Goal: Task Accomplishment & Management: Use online tool/utility

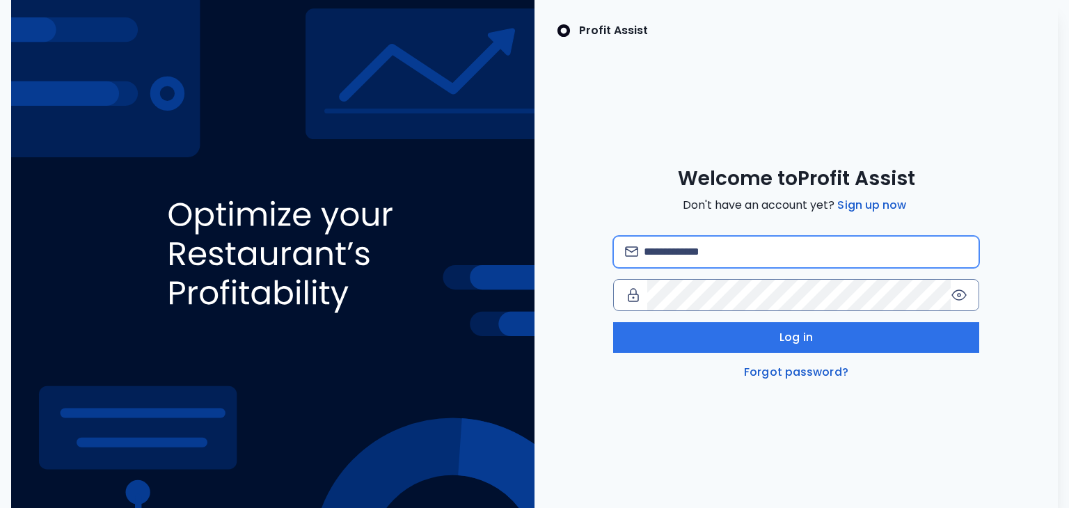
click at [755, 245] on input "email" at bounding box center [805, 252] width 324 height 31
click at [723, 250] on input "email" at bounding box center [805, 252] width 324 height 31
type input "**********"
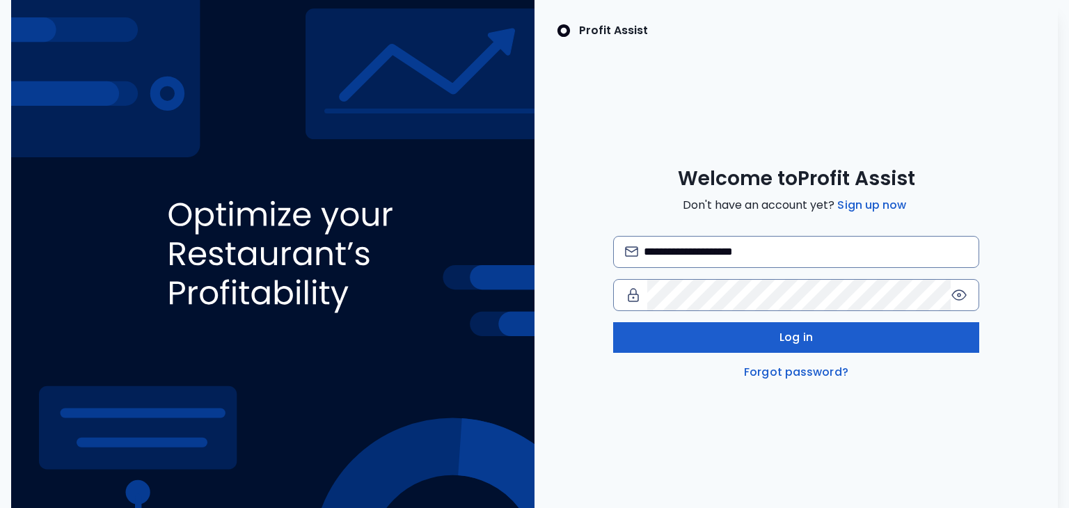
click at [707, 339] on button "Log in" at bounding box center [796, 337] width 367 height 31
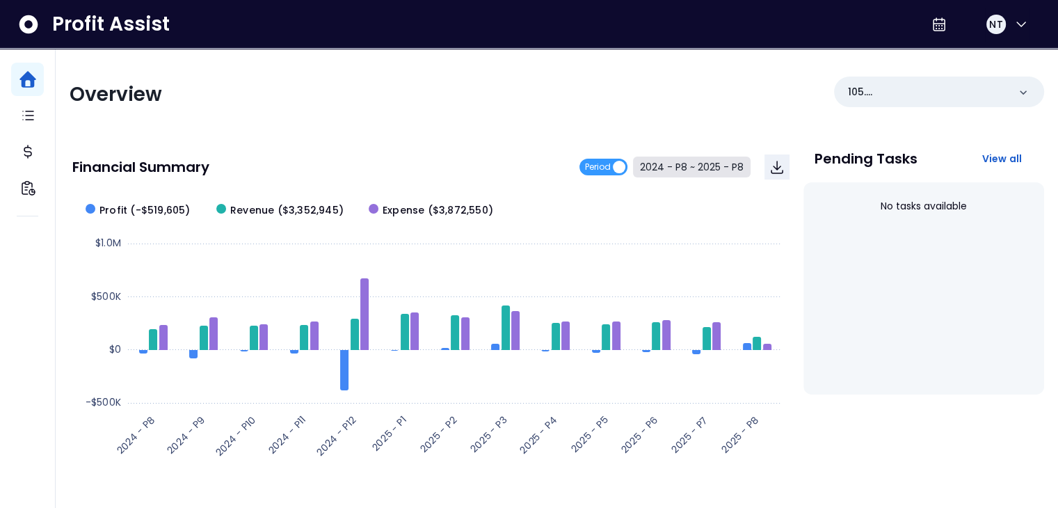
click at [673, 176] on button "2024 - P8 ~ 2025 - P8" at bounding box center [692, 167] width 118 height 21
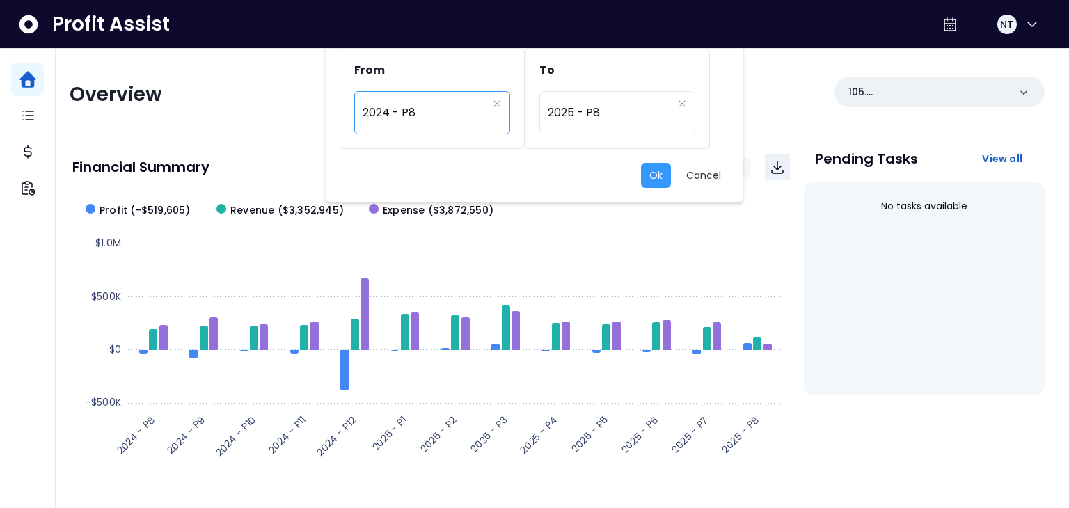
click at [458, 108] on span "2024 - P8" at bounding box center [424, 113] width 125 height 32
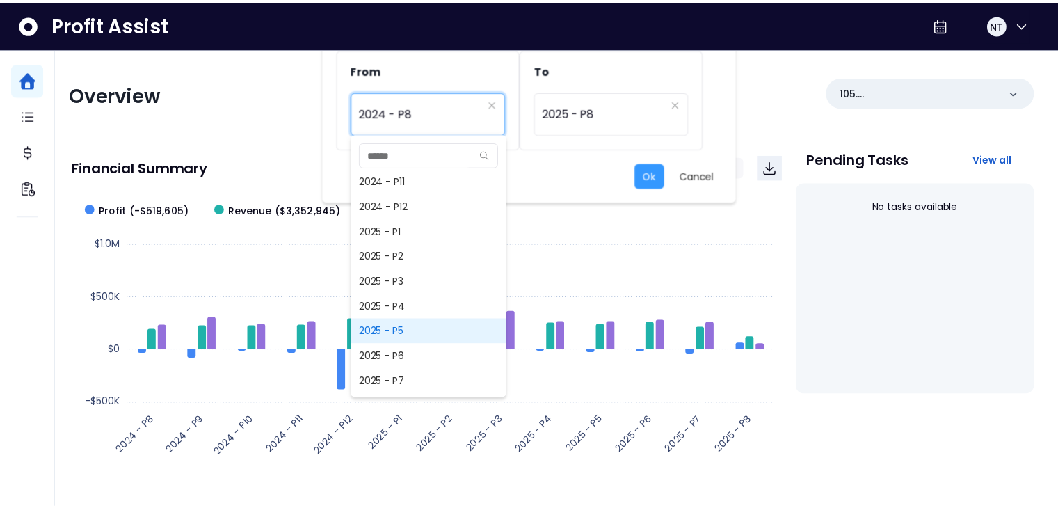
scroll to position [924, 0]
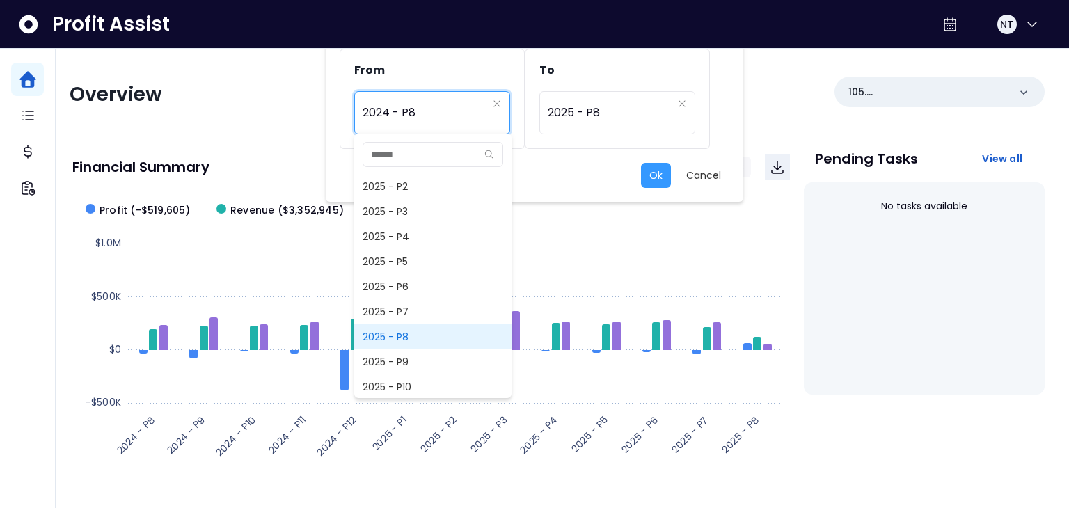
click at [435, 337] on span "2025 - P8" at bounding box center [432, 336] width 157 height 25
type input "*********"
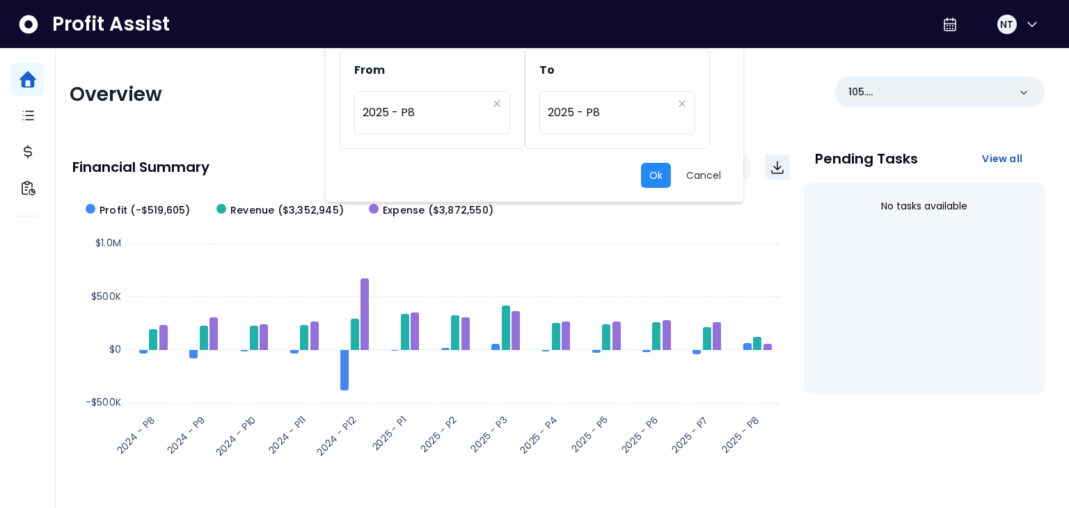
click at [650, 170] on button "Ok" at bounding box center [656, 175] width 30 height 25
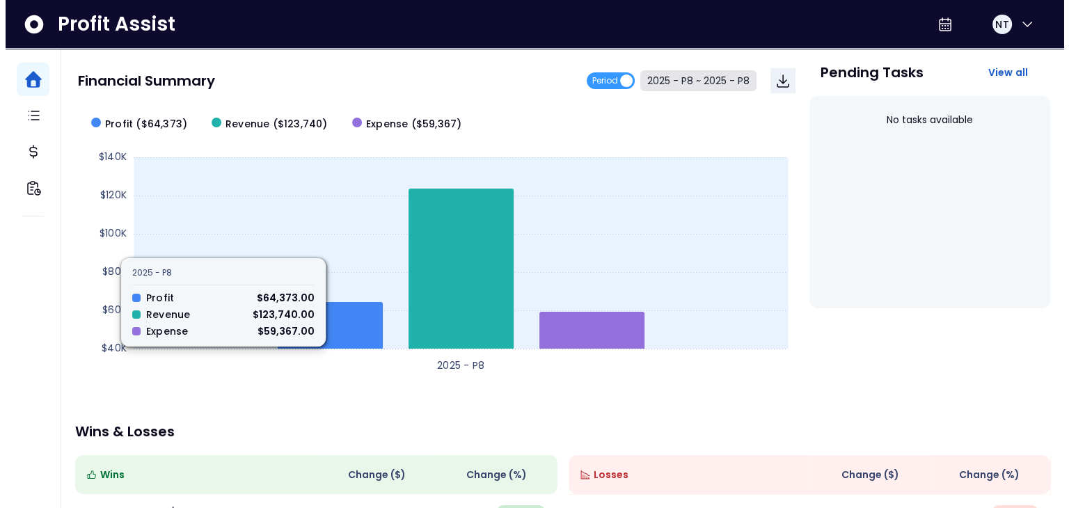
scroll to position [0, 0]
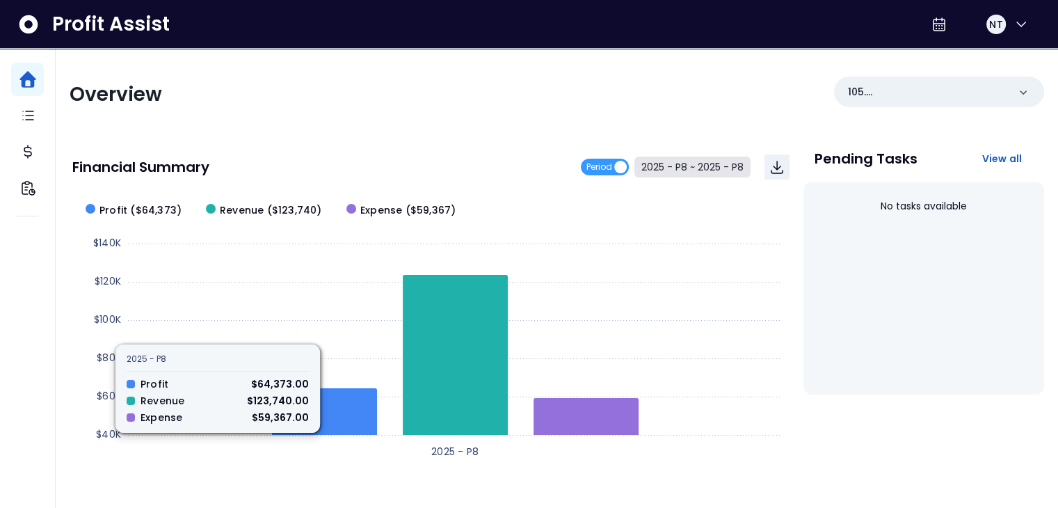
click at [699, 174] on button "2025 - P8 ~ 2025 - P8" at bounding box center [692, 167] width 116 height 21
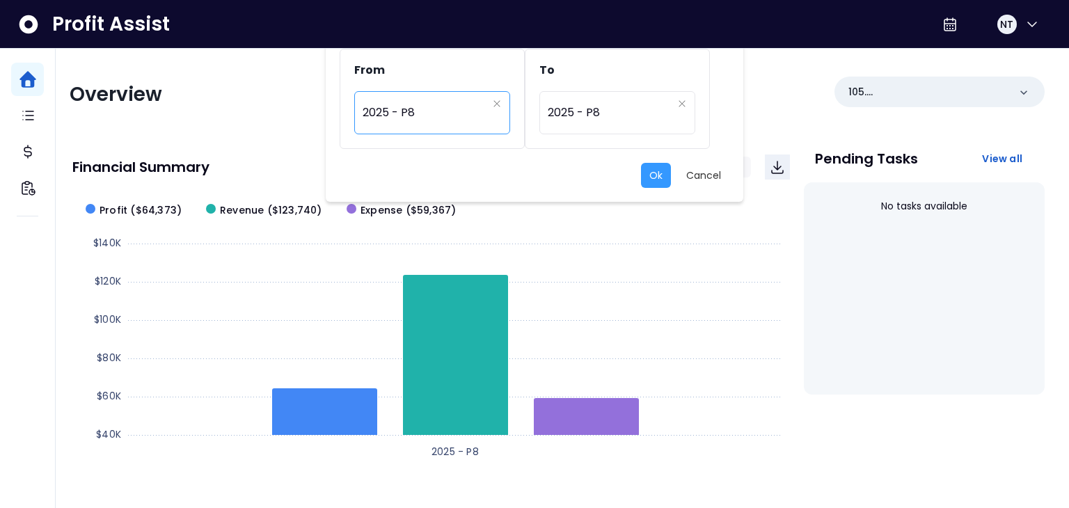
click at [470, 113] on span "2025 - P8" at bounding box center [424, 113] width 125 height 32
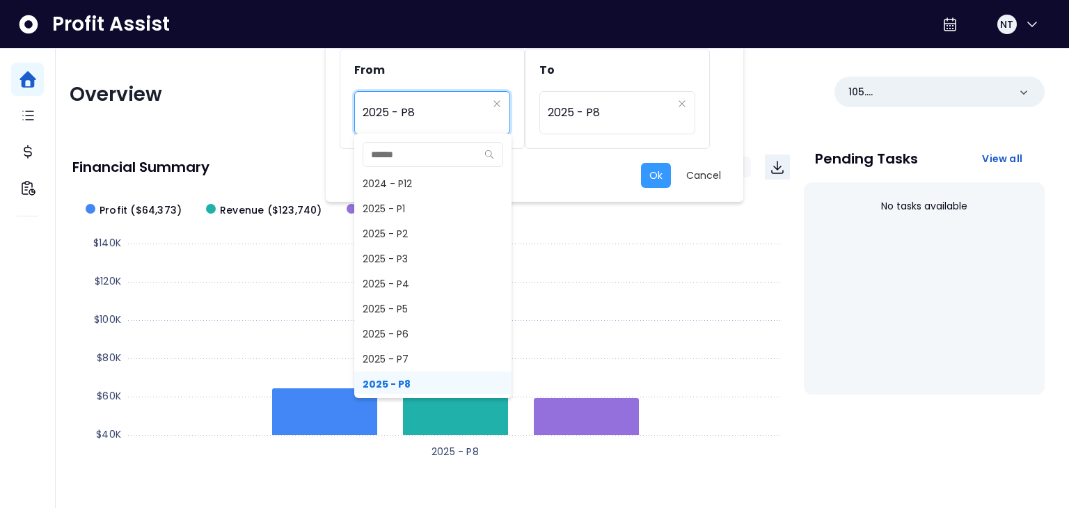
scroll to position [946, 0]
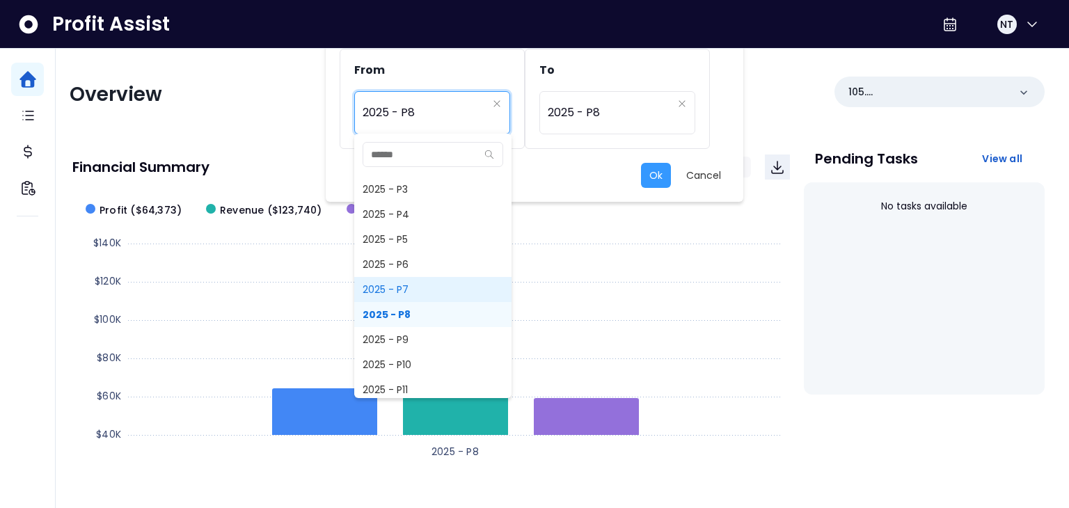
click at [433, 298] on span "2025 - P7" at bounding box center [432, 289] width 157 height 25
type input "*********"
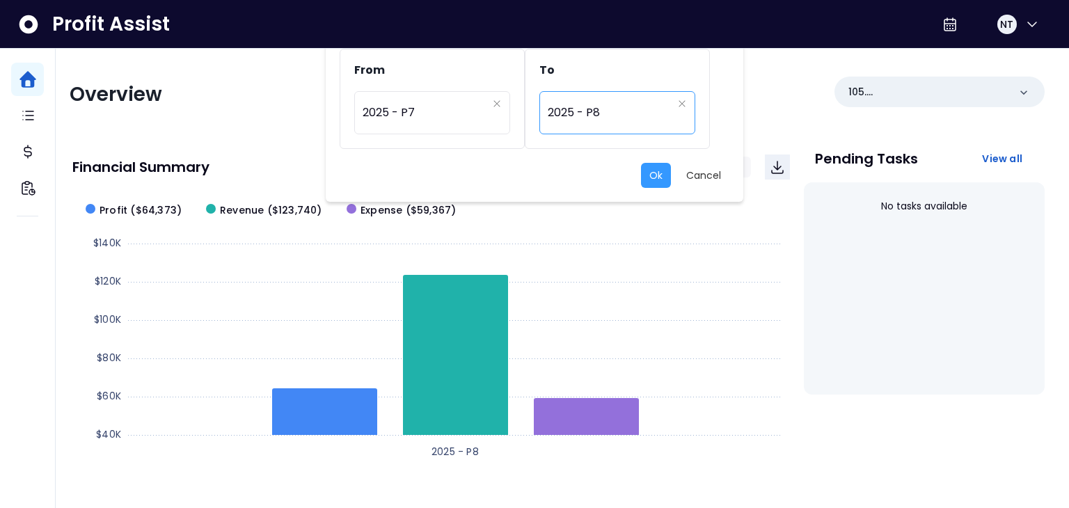
click at [597, 102] on span "2025 - P8" at bounding box center [609, 113] width 125 height 32
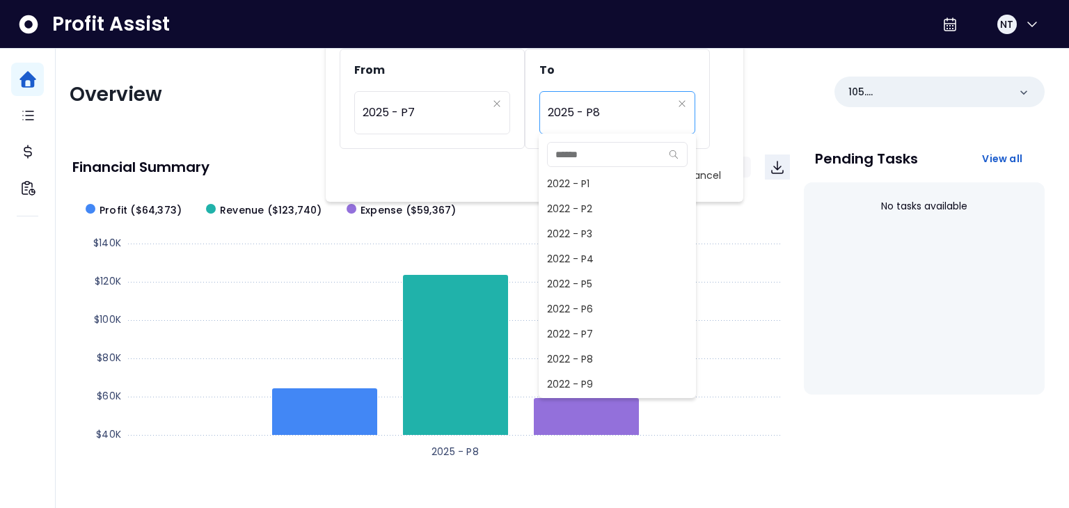
scroll to position [877, 0]
click at [598, 349] on span "2025 - P7" at bounding box center [616, 358] width 157 height 25
type input "*********"
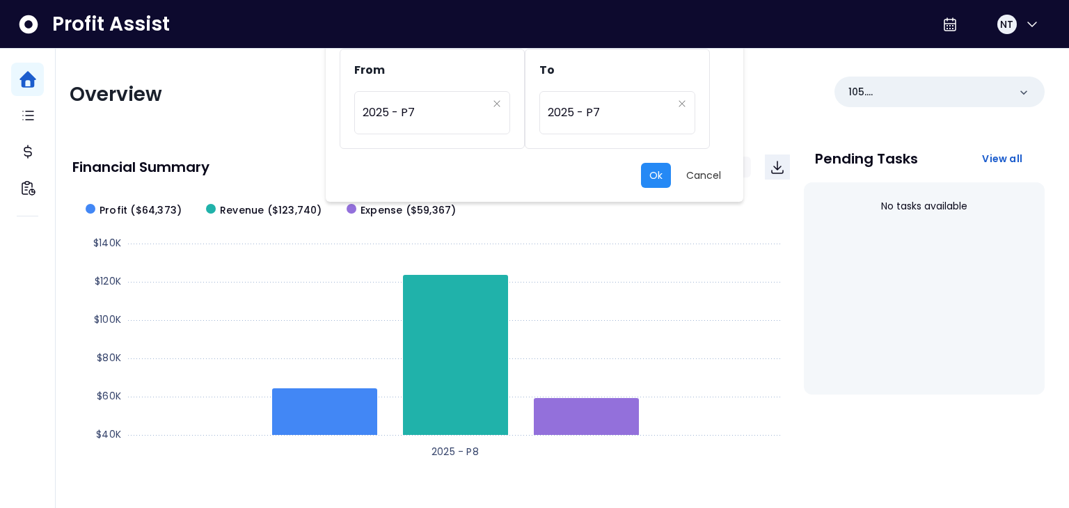
click at [649, 177] on button "Ok" at bounding box center [656, 175] width 30 height 25
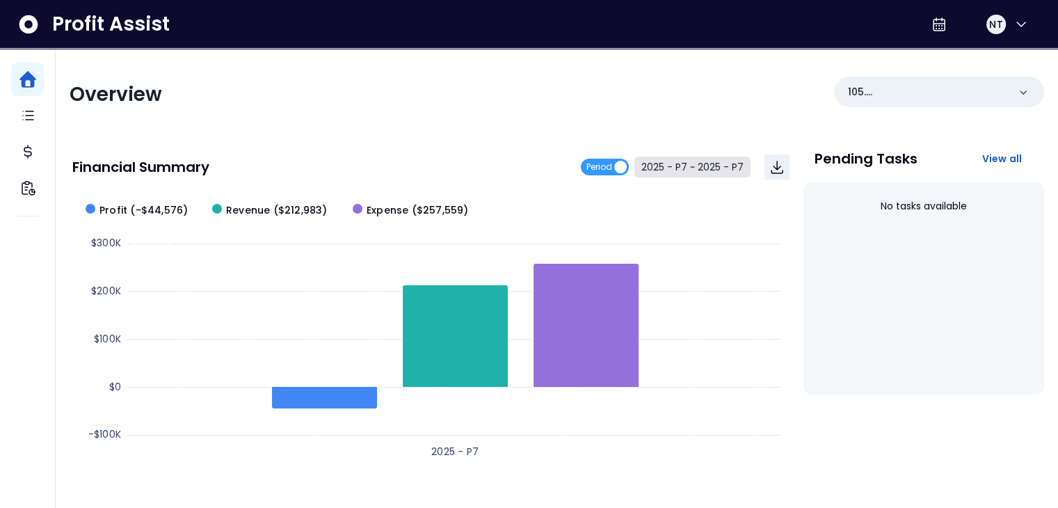
click at [702, 170] on button "2025 - P7 ~ 2025 - P7" at bounding box center [692, 167] width 116 height 21
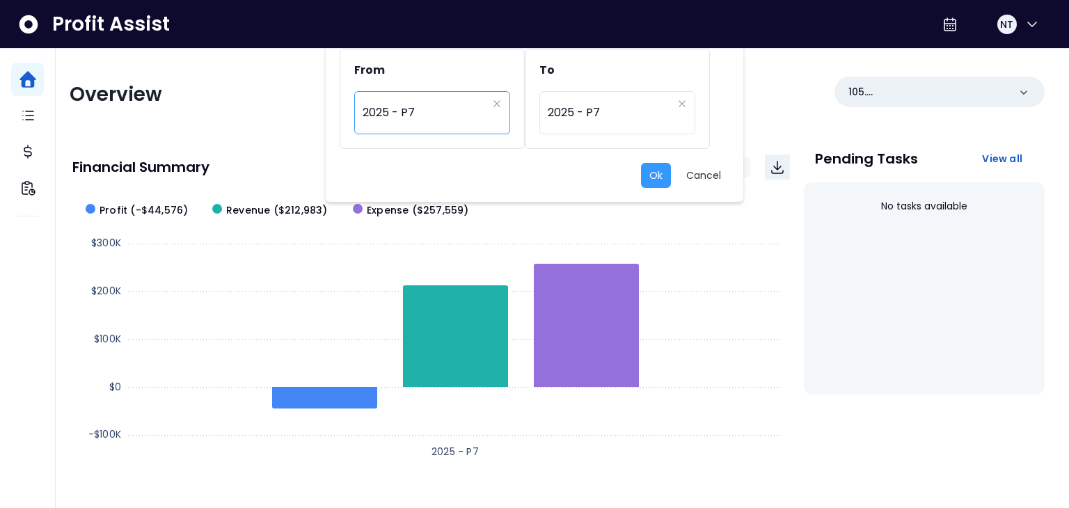
click at [441, 109] on span "2025 - P7" at bounding box center [424, 113] width 125 height 32
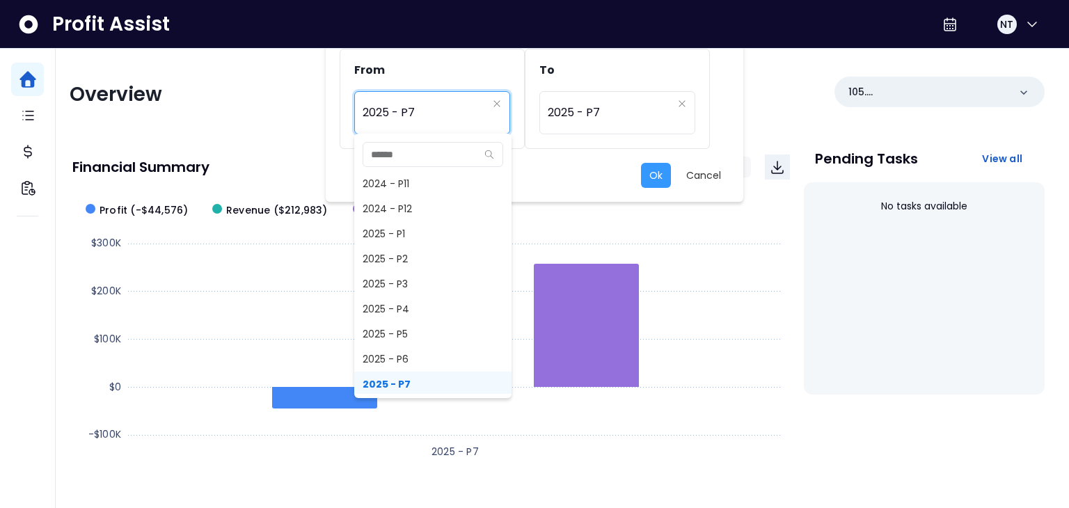
scroll to position [921, 0]
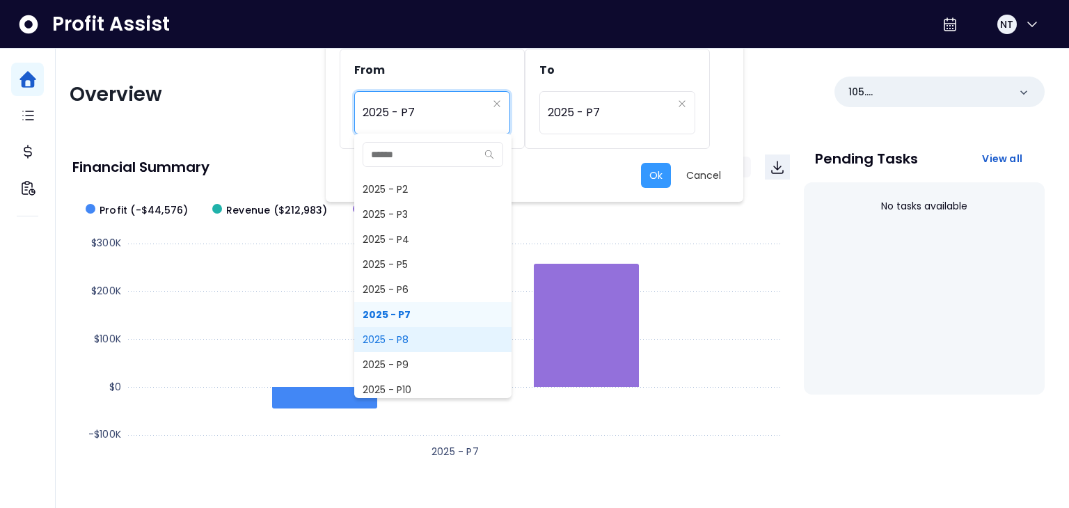
click at [427, 341] on span "2025 - P8" at bounding box center [432, 339] width 157 height 25
type input "*********"
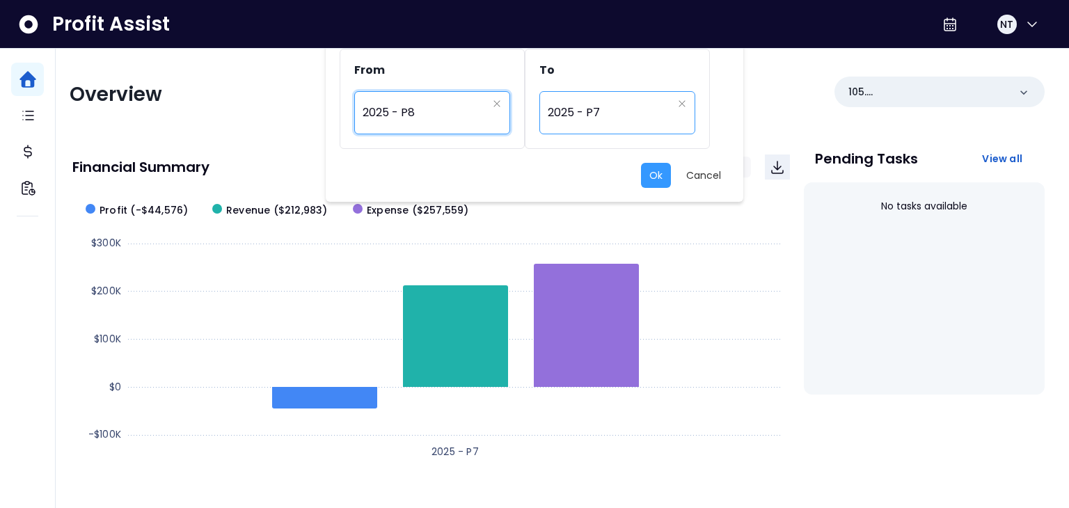
click at [602, 112] on span "2025 - P7" at bounding box center [609, 113] width 125 height 32
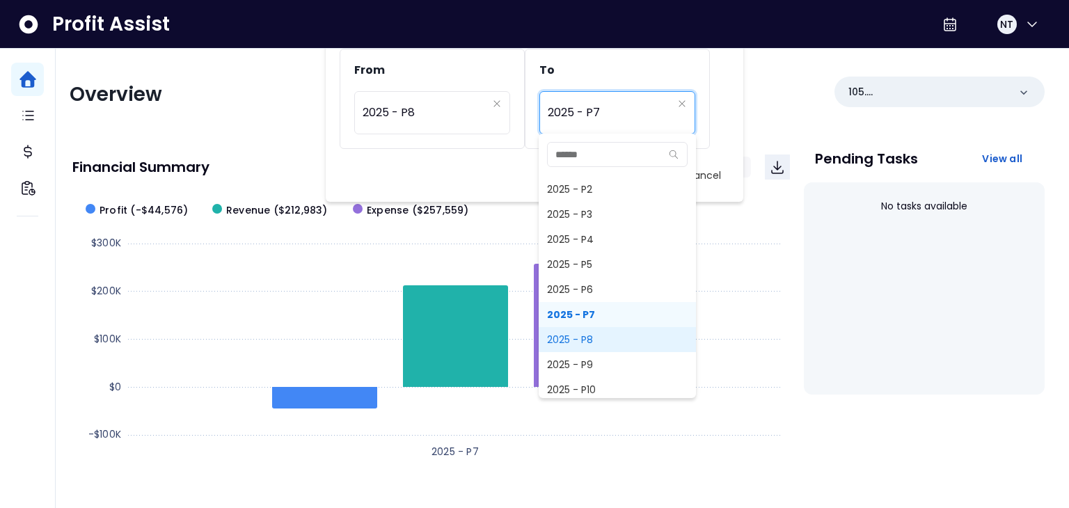
click at [611, 342] on span "2025 - P8" at bounding box center [616, 339] width 157 height 25
type input "*********"
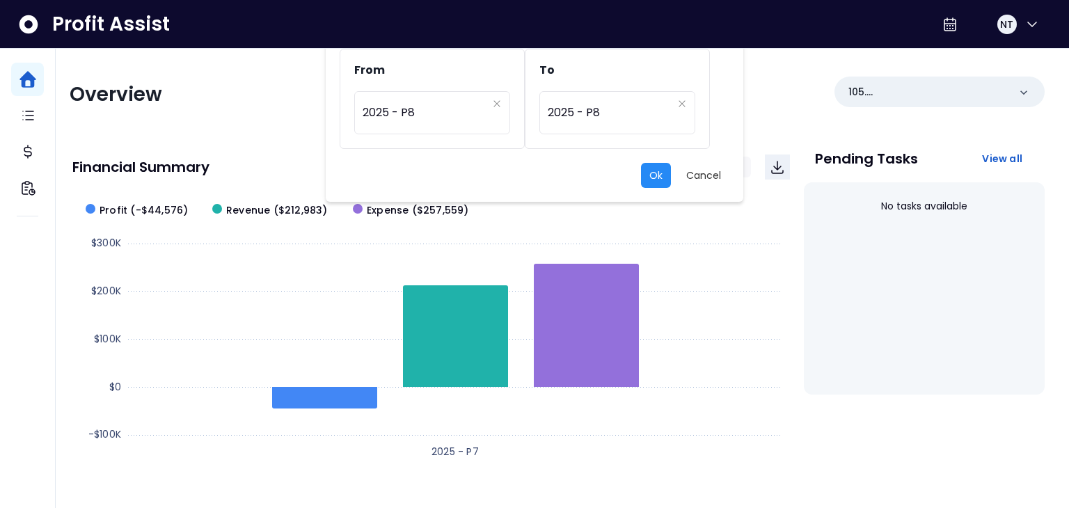
click at [653, 169] on button "Ok" at bounding box center [656, 175] width 30 height 25
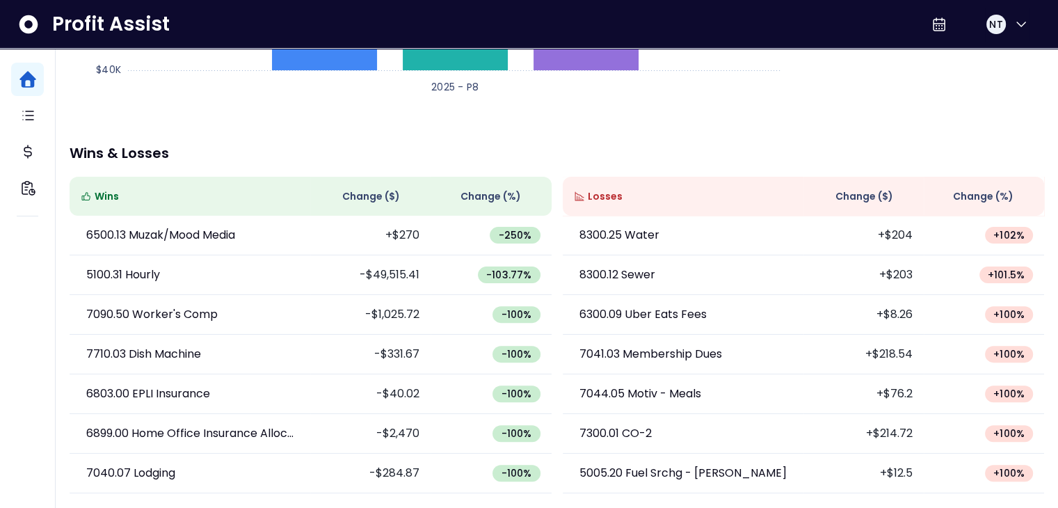
scroll to position [326, 0]
